Goal: Find specific page/section

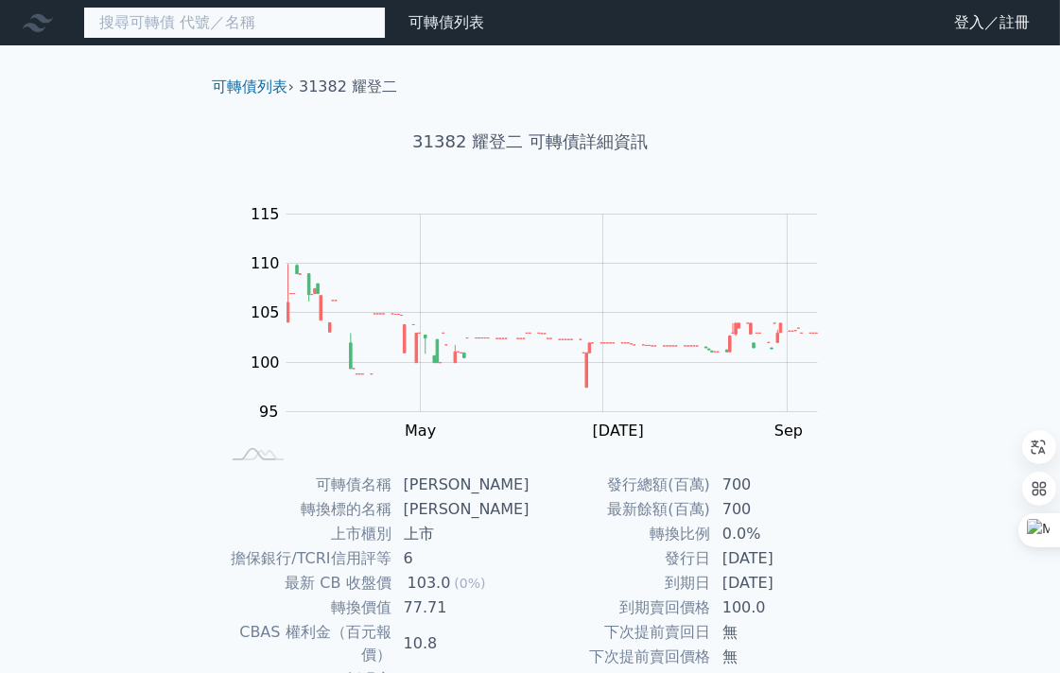
click at [236, 26] on input at bounding box center [234, 23] width 302 height 32
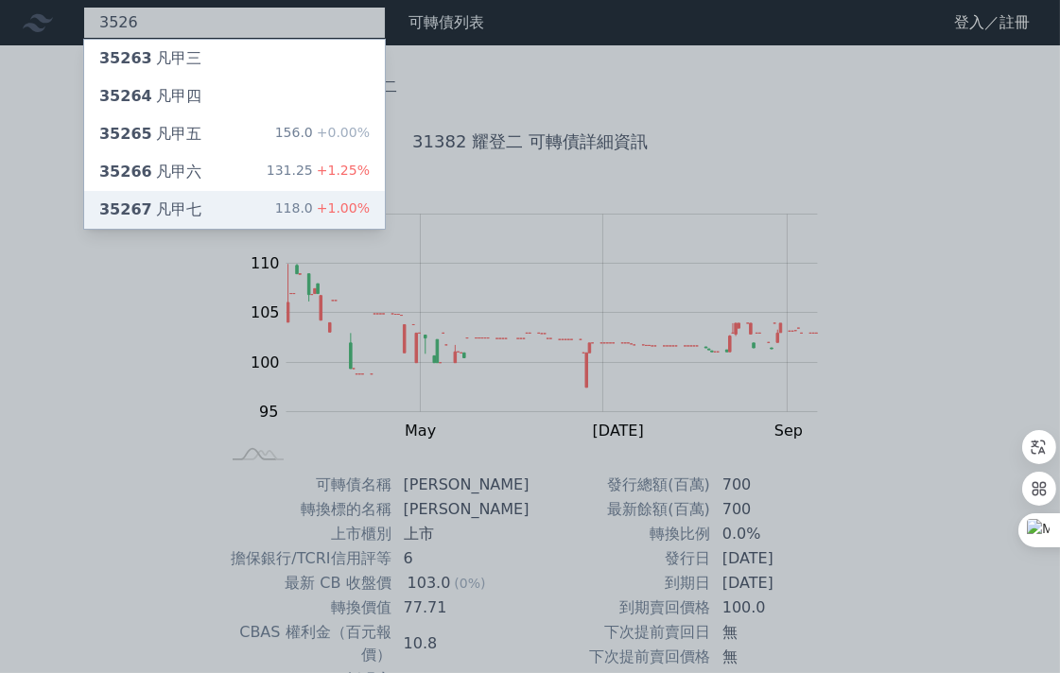
type input "3526"
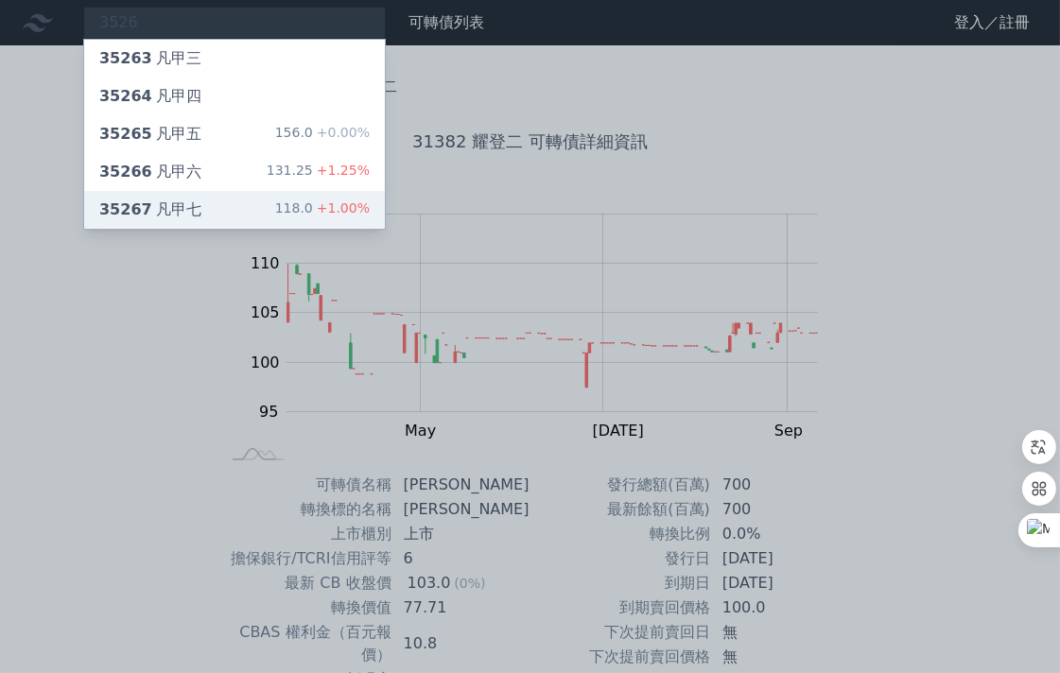
click at [202, 204] on div "35267 凡甲七 118.0 +1.00%" at bounding box center [234, 210] width 301 height 38
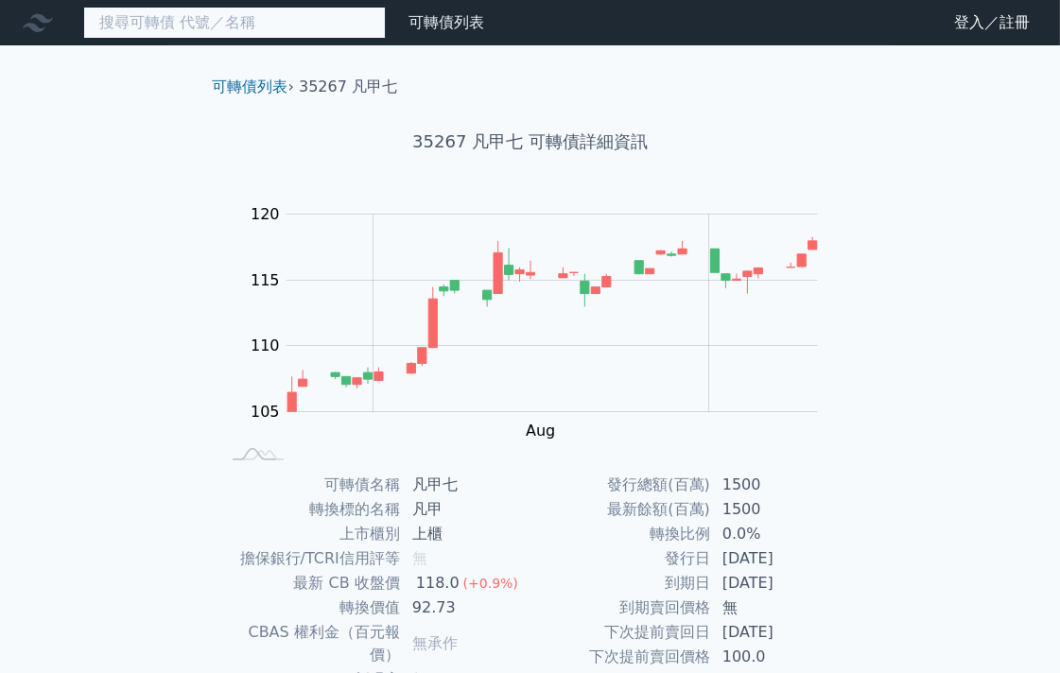
click at [221, 17] on input at bounding box center [234, 23] width 302 height 32
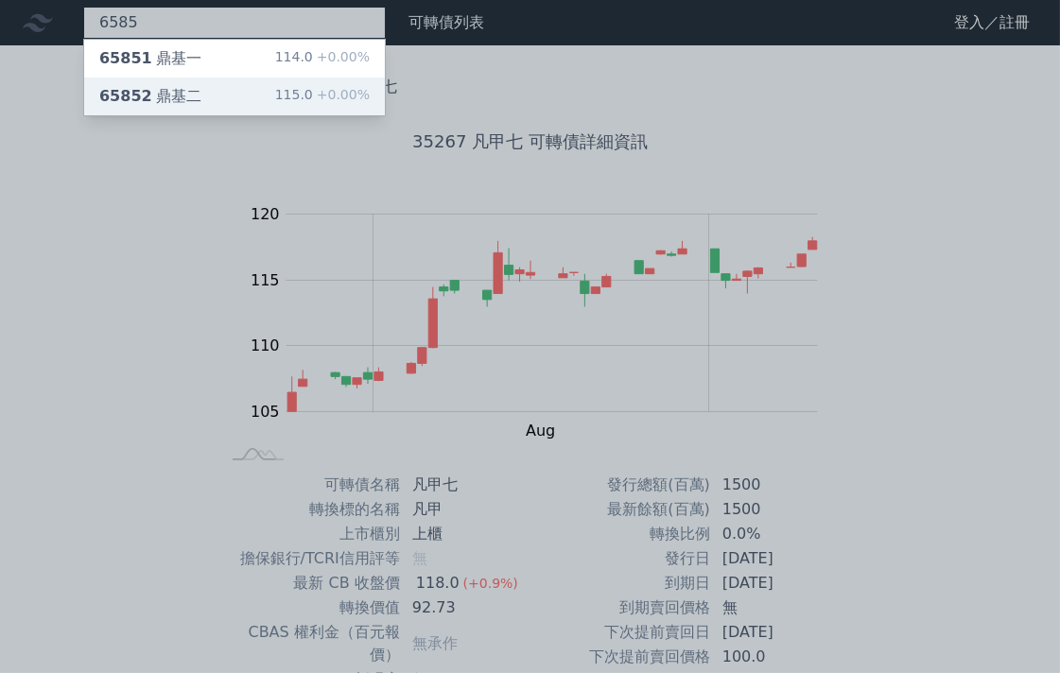
type input "6585"
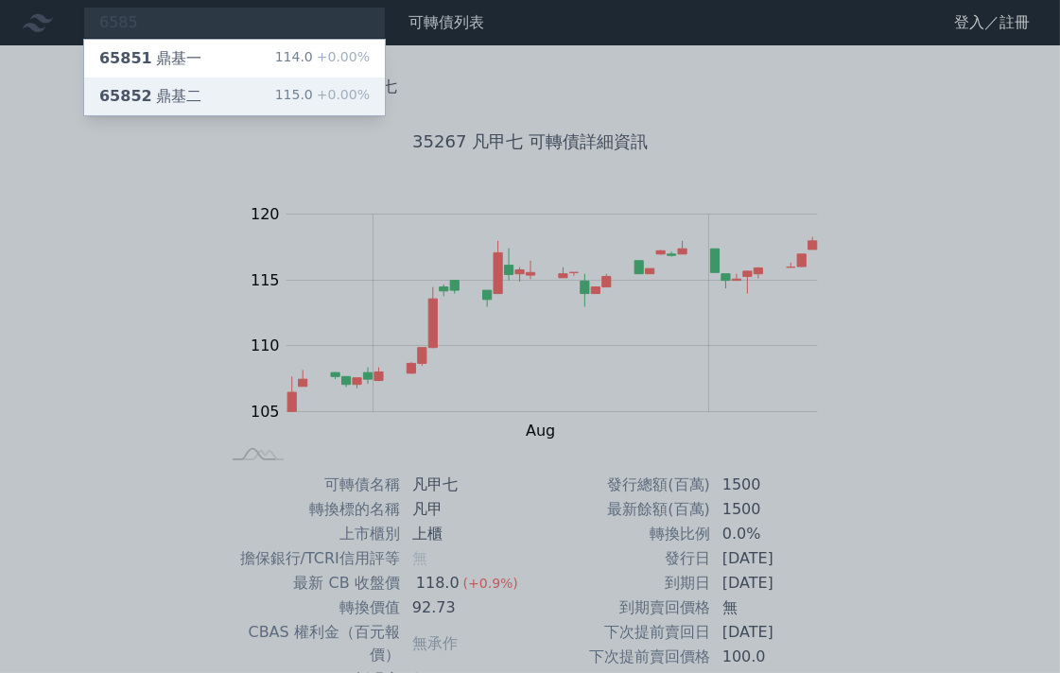
click at [174, 92] on div "65852 鼎基二" at bounding box center [150, 96] width 102 height 23
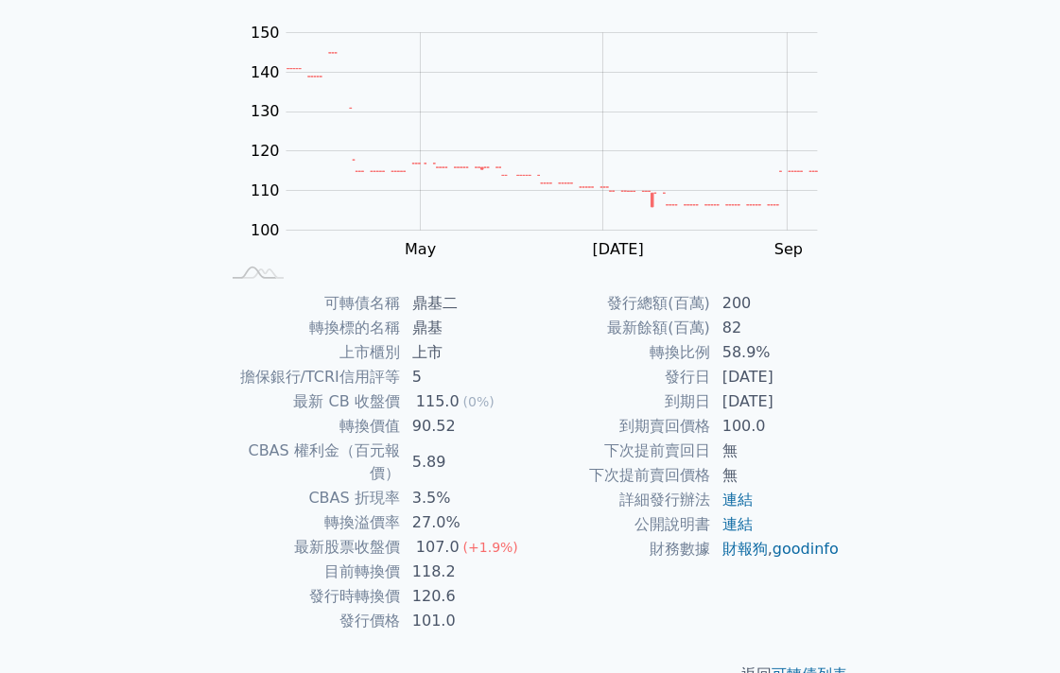
scroll to position [201, 0]
